Goal: Find specific page/section: Find specific page/section

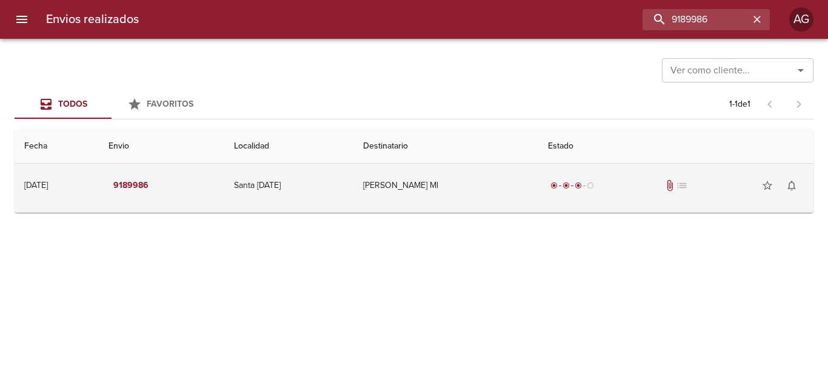
click at [636, 191] on div "radio_button_checked radio_button_checked radio_button_checked radio_button_unc…" at bounding box center [676, 185] width 256 height 24
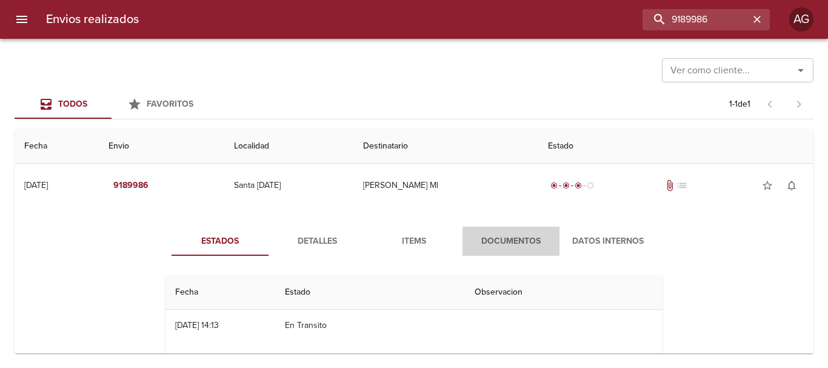
click at [500, 247] on span "Documentos" at bounding box center [511, 241] width 82 height 15
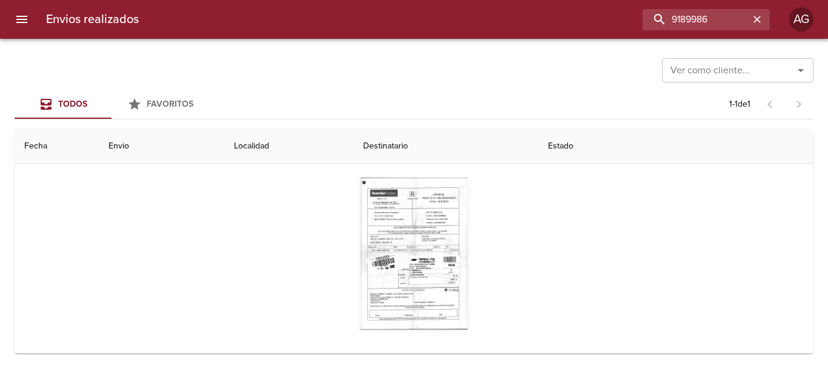
scroll to position [118, 0]
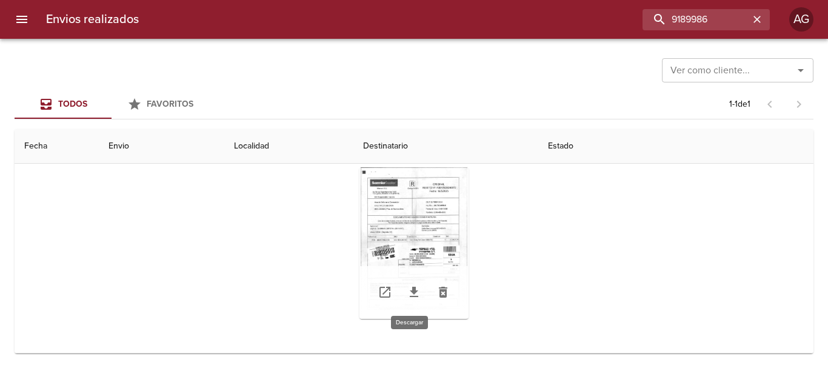
click at [414, 290] on icon "Tabla de envíos del cliente" at bounding box center [414, 292] width 15 height 15
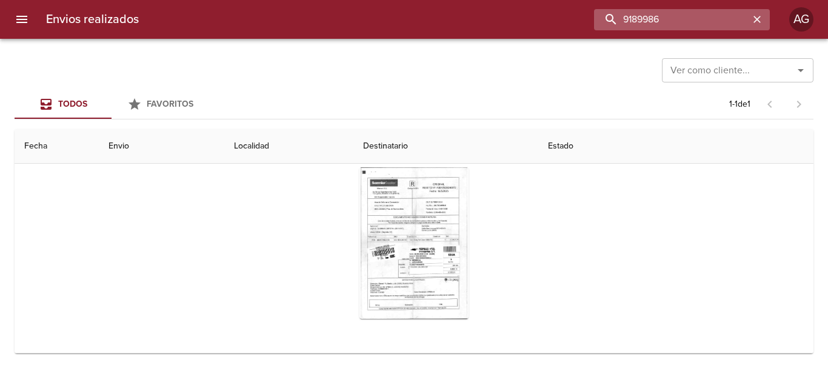
click at [703, 26] on input "9189986" at bounding box center [671, 19] width 155 height 21
paste input "288605"
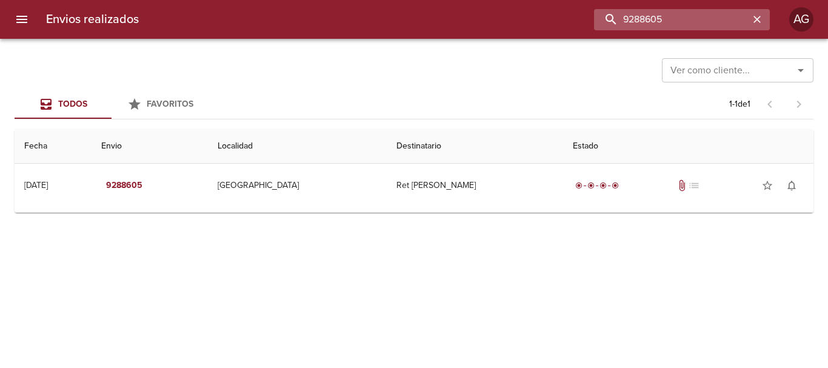
scroll to position [0, 0]
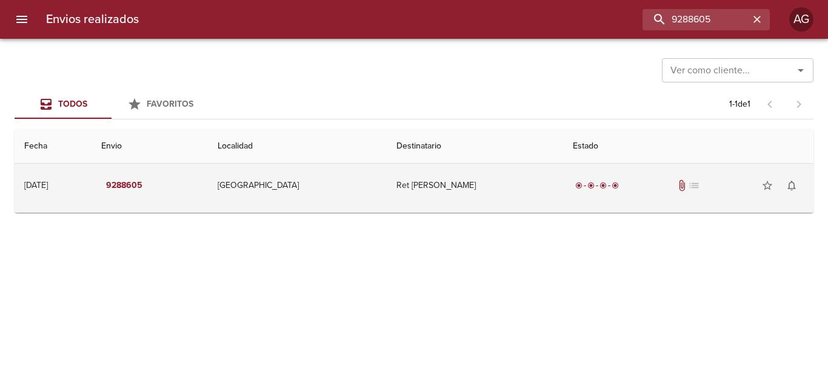
click at [481, 193] on td "Ret [PERSON_NAME]" at bounding box center [475, 186] width 176 height 44
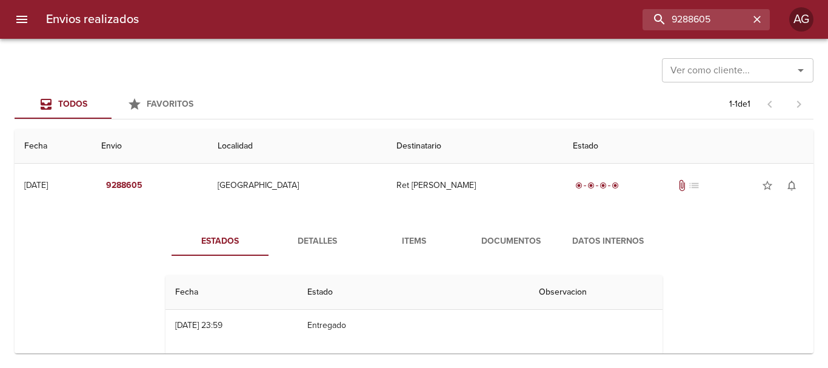
click at [338, 241] on span "Detalles" at bounding box center [317, 241] width 82 height 15
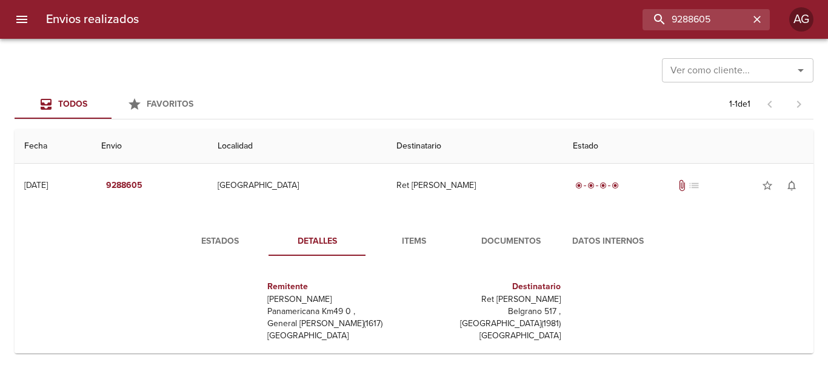
click at [520, 239] on span "Documentos" at bounding box center [511, 241] width 82 height 15
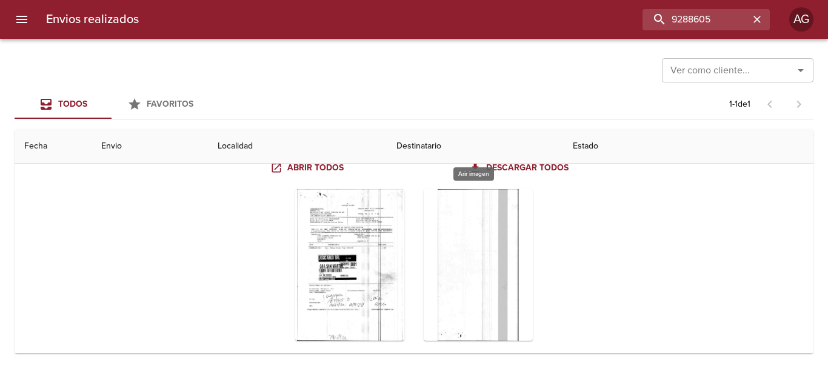
scroll to position [121, 0]
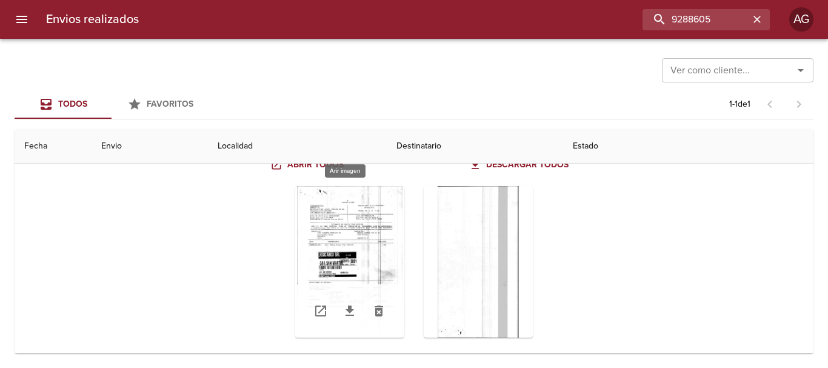
click at [347, 261] on div "Tabla de envíos del cliente" at bounding box center [349, 262] width 109 height 152
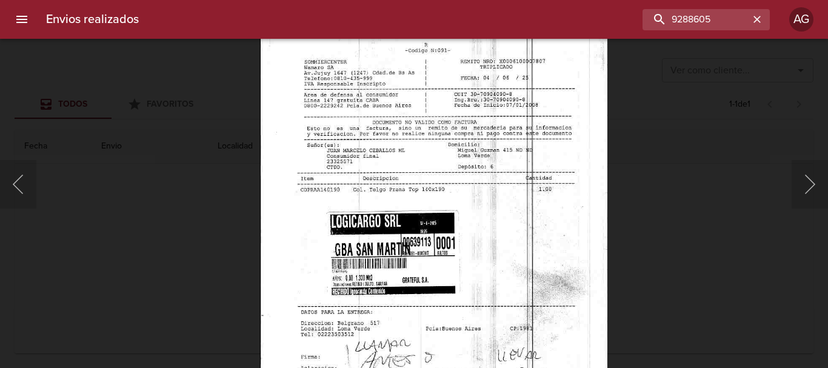
click at [469, 304] on img "Lightbox" at bounding box center [433, 245] width 347 height 496
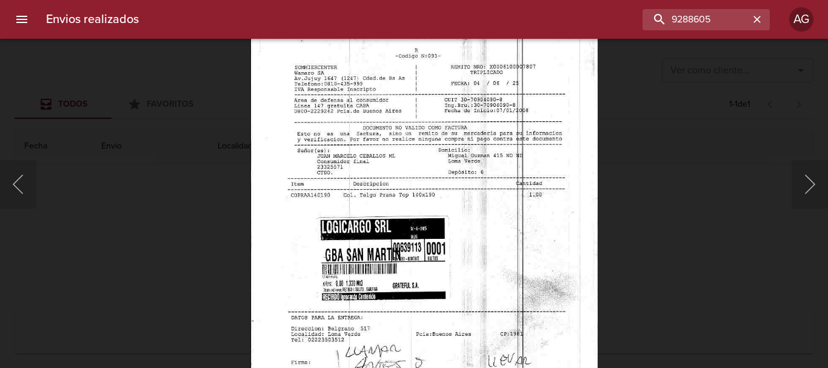
click at [457, 184] on img "Lightbox" at bounding box center [423, 250] width 347 height 496
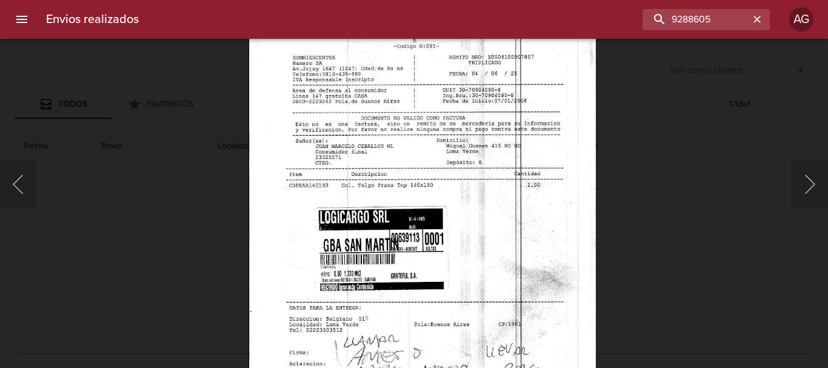
click at [486, 187] on img "Lightbox" at bounding box center [422, 241] width 347 height 496
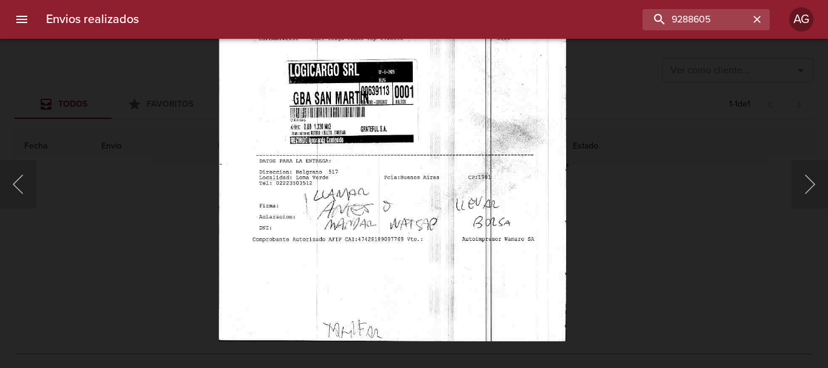
drag, startPoint x: 609, startPoint y: 237, endPoint x: 673, endPoint y: 217, distance: 67.3
click at [610, 236] on div "Lightbox" at bounding box center [414, 184] width 828 height 368
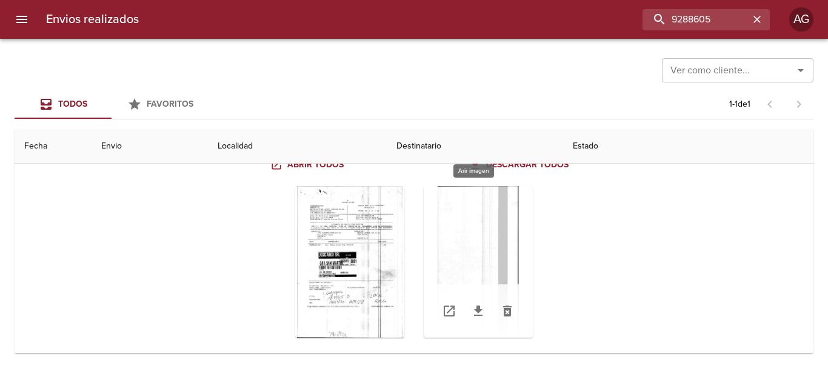
scroll to position [140, 0]
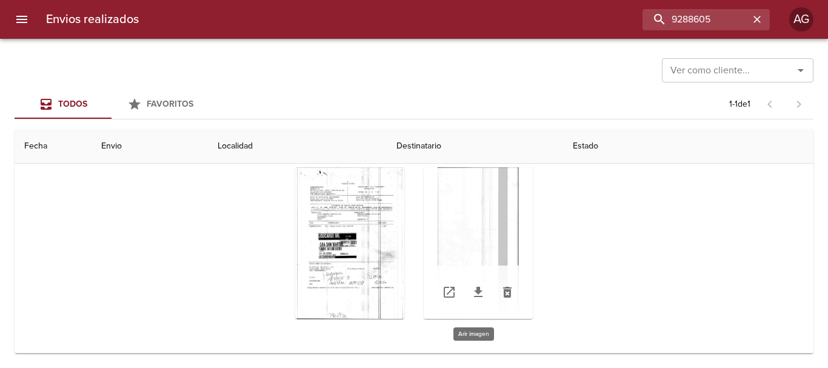
click at [495, 224] on div "Tabla de envíos del cliente" at bounding box center [478, 243] width 109 height 152
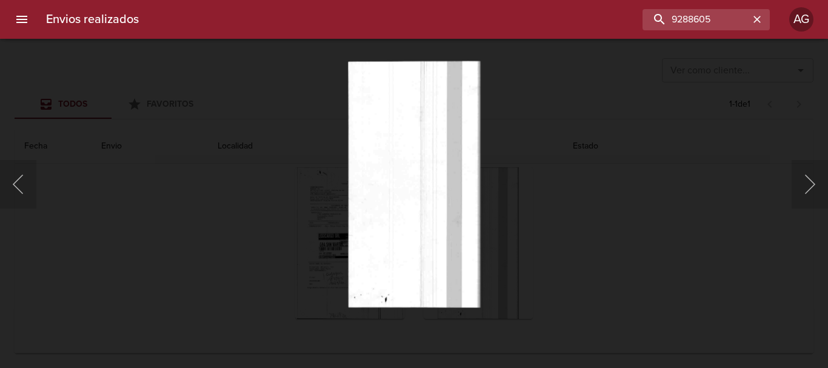
click at [567, 236] on div "Lightbox" at bounding box center [414, 184] width 828 height 368
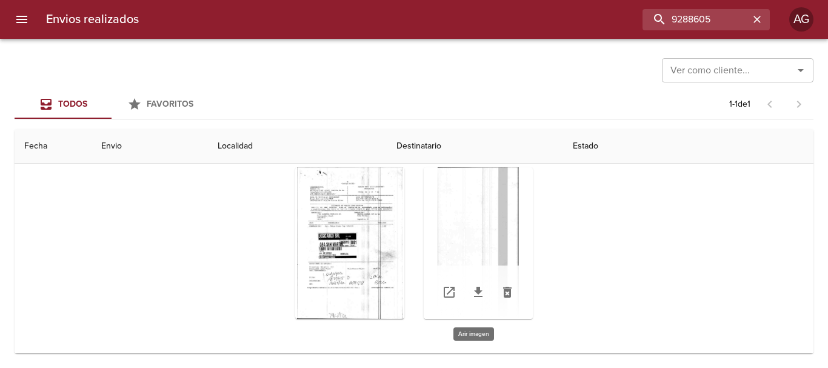
scroll to position [0, 0]
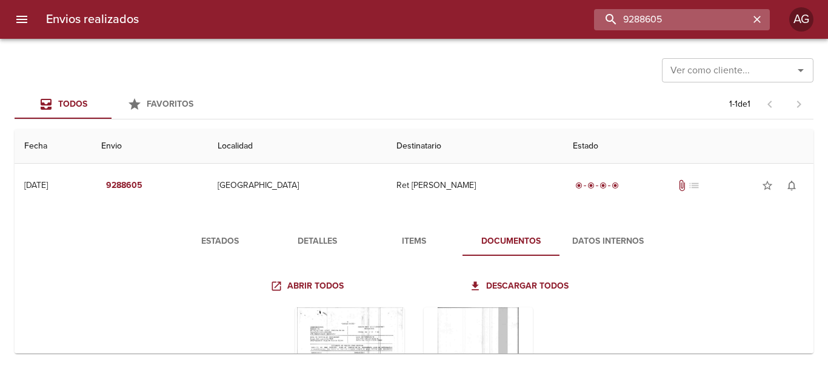
click at [717, 19] on input "9288605" at bounding box center [671, 19] width 155 height 21
paste input "[PERSON_NAME] [PERSON_NAME]"
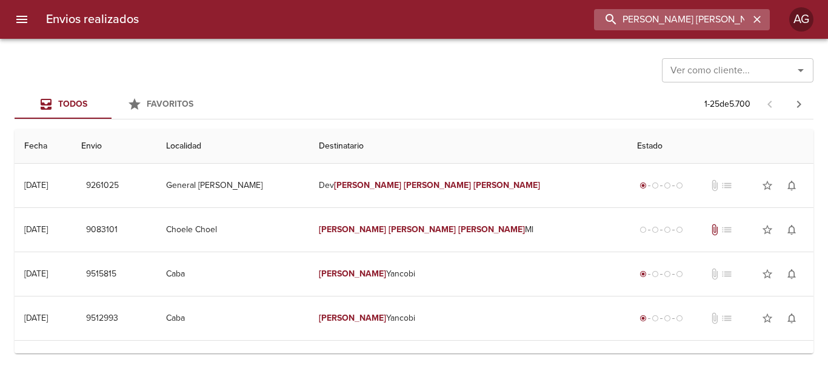
click at [702, 25] on input "[PERSON_NAME] [PERSON_NAME]" at bounding box center [671, 19] width 155 height 21
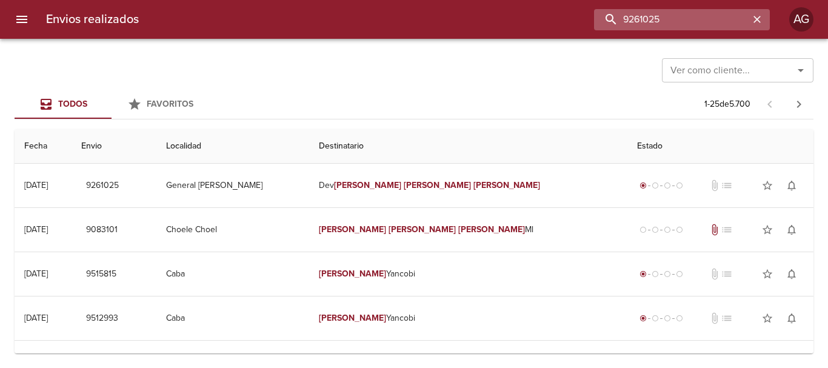
click at [702, 25] on input "9261025" at bounding box center [671, 19] width 155 height 21
paste input "[PERSON_NAME]"
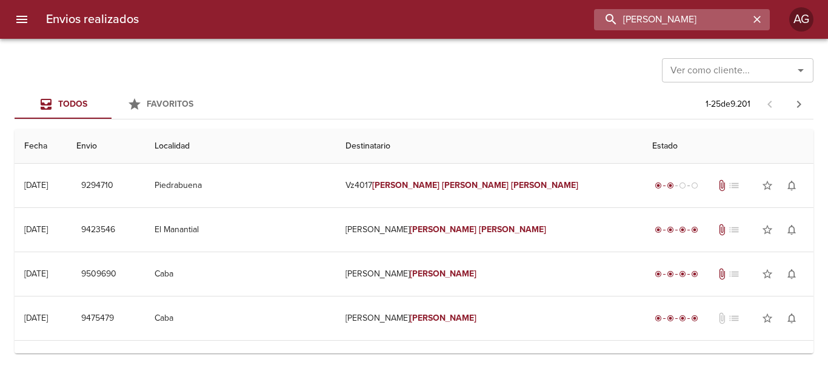
click at [695, 12] on input "[PERSON_NAME]" at bounding box center [671, 19] width 155 height 21
paste input "[PERSON_NAME] [PERSON_NAME]"
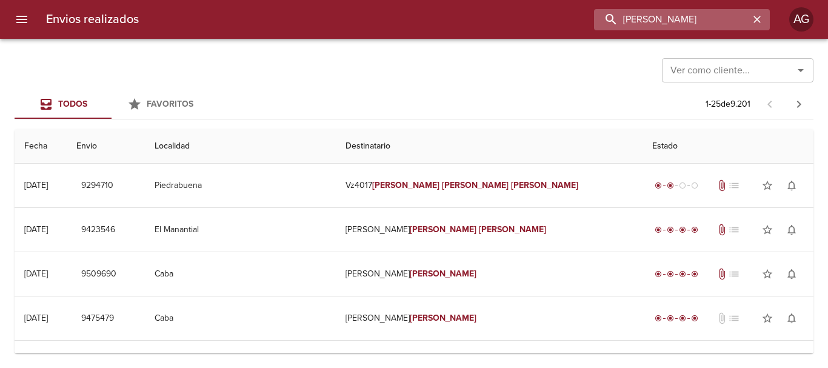
type input "[PERSON_NAME]"
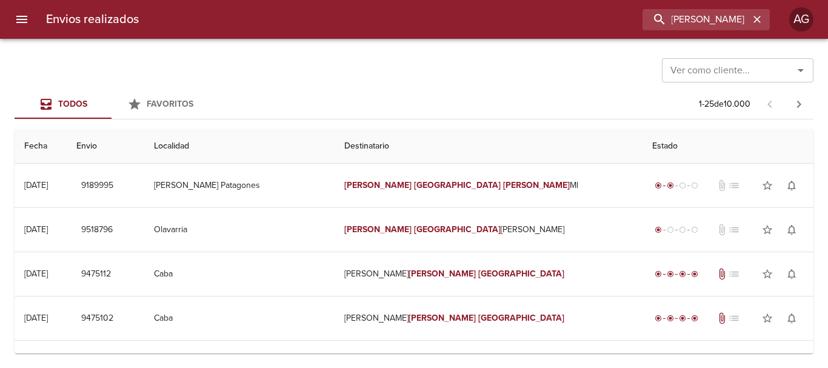
scroll to position [0, 0]
